Goal: Task Accomplishment & Management: Manage account settings

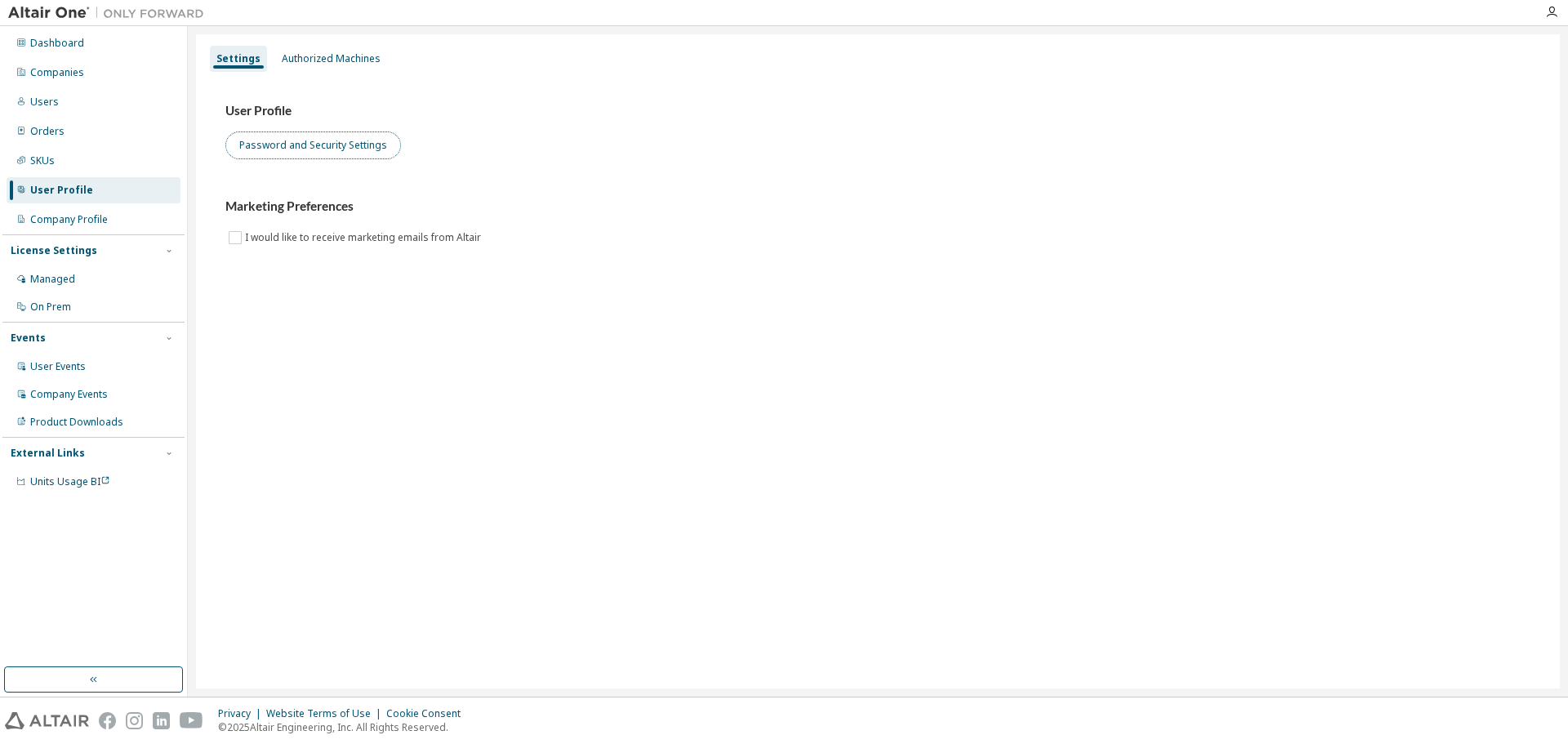
click at [309, 150] on button "Password and Security Settings" at bounding box center [314, 145] width 176 height 27
